Goal: Navigation & Orientation: Find specific page/section

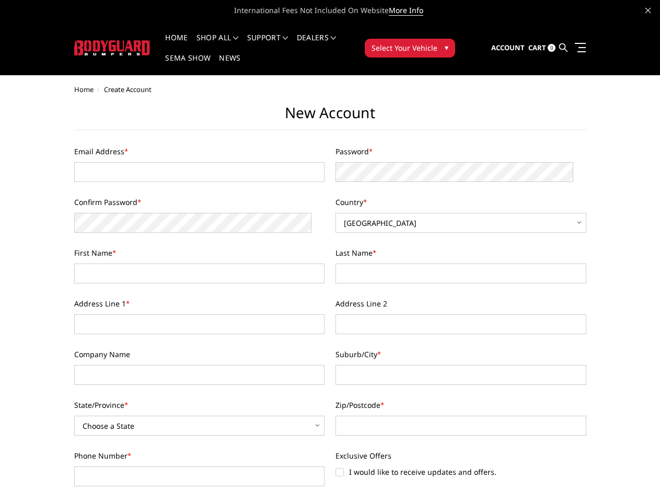
click at [330, 251] on div "Last Name *" at bounding box center [461, 265] width 262 height 36
click at [282, 38] on li "Support FAQ Install Instructions Shipping Warranty Terms & Conditions Cancellat…" at bounding box center [268, 44] width 50 height 20
click at [281, 44] on li "Support FAQ Install Instructions Shipping Warranty Terms & Conditions Cancellat…" at bounding box center [268, 44] width 50 height 20
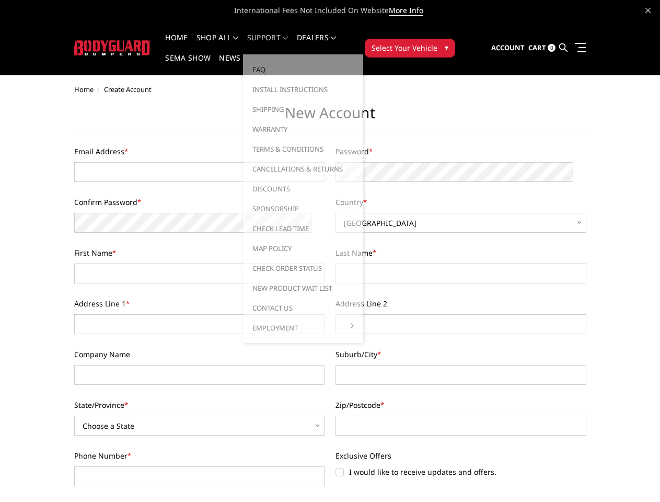
click at [437, 42] on span "Select Your Vehicle" at bounding box center [404, 47] width 66 height 11
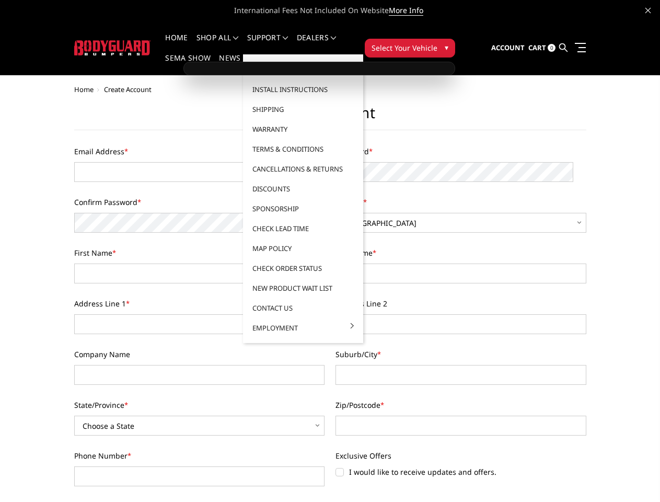
click at [437, 42] on span "Select Your Vehicle" at bounding box center [404, 47] width 66 height 11
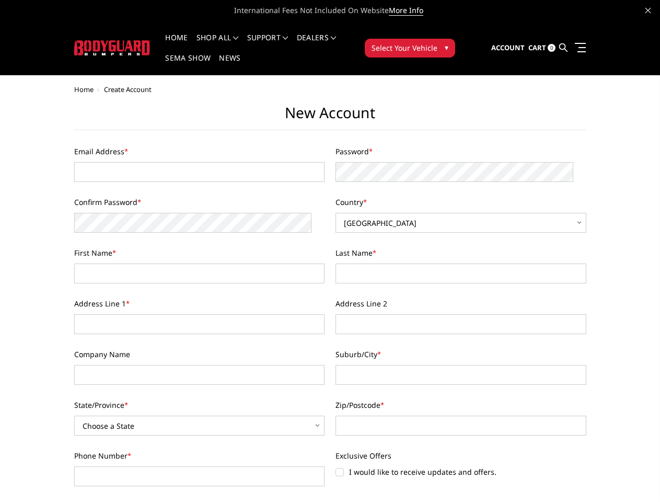
click at [330, 501] on html "International Fees Not Included On Website More Info Home shop all Bronco [DATE…" at bounding box center [330, 511] width 660 height 1022
